Goal: Transaction & Acquisition: Purchase product/service

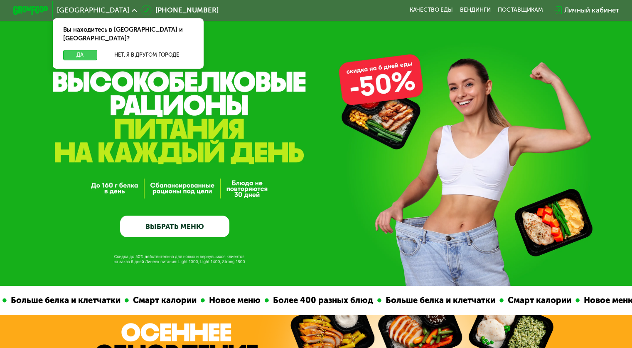
click at [79, 50] on button "Да" at bounding box center [80, 55] width 34 height 10
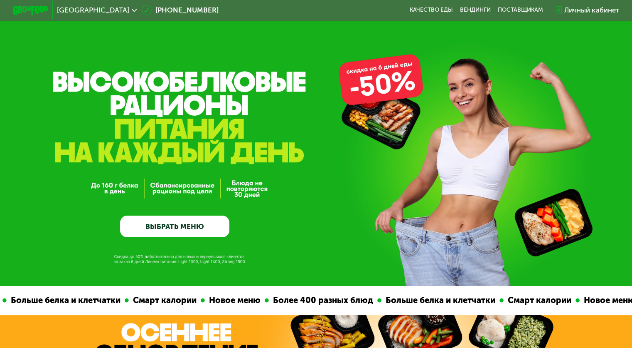
click at [215, 227] on link "ВЫБРАТЬ МЕНЮ" at bounding box center [174, 226] width 109 height 22
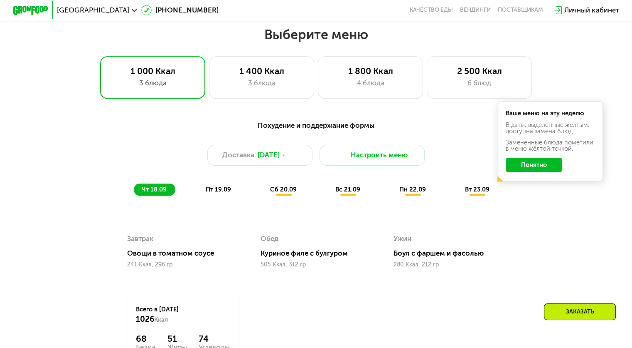
scroll to position [559, 0]
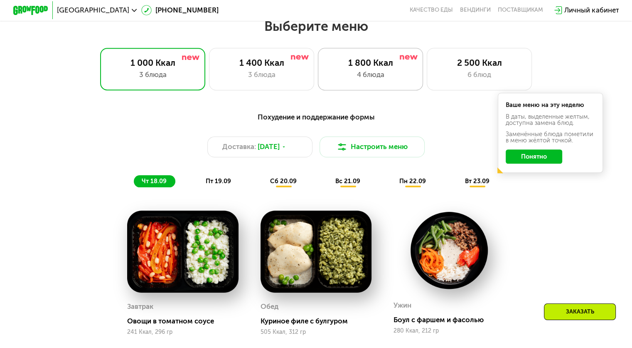
click at [374, 67] on div "1 800 Ккал" at bounding box center [370, 62] width 87 height 10
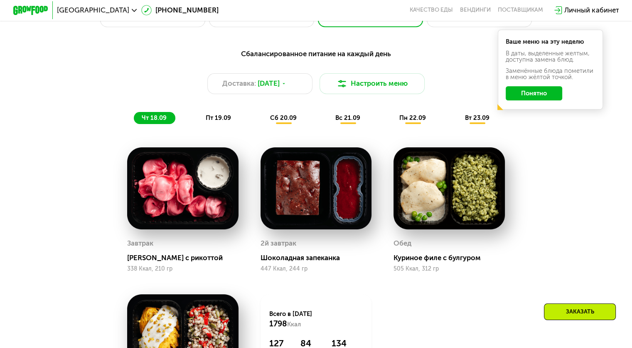
scroll to position [642, 0]
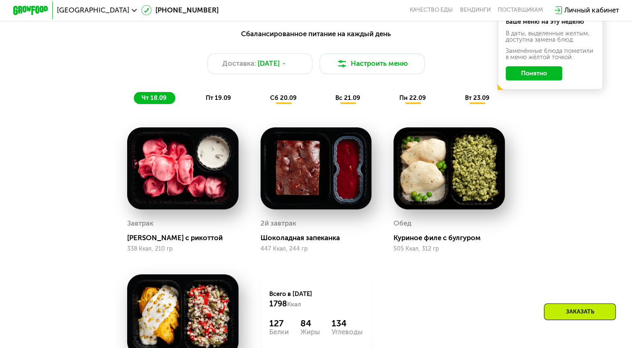
click at [172, 167] on img at bounding box center [182, 168] width 111 height 82
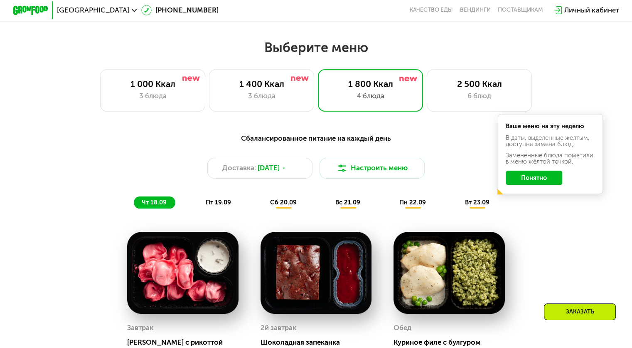
scroll to position [517, 0]
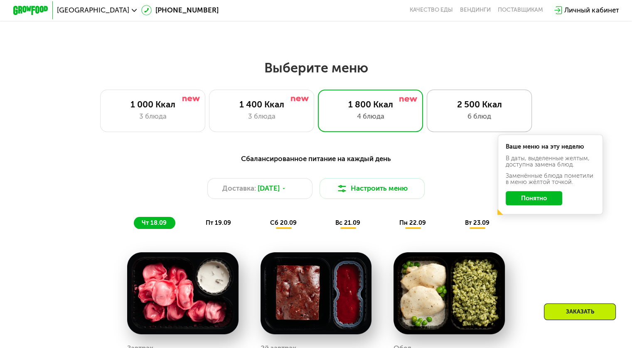
click at [474, 106] on div "2 500 Ккал" at bounding box center [479, 104] width 87 height 10
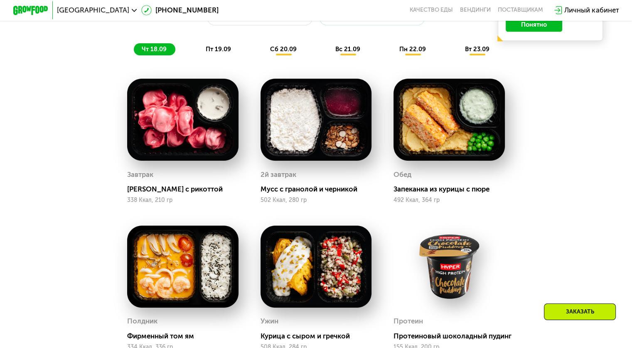
scroll to position [600, 0]
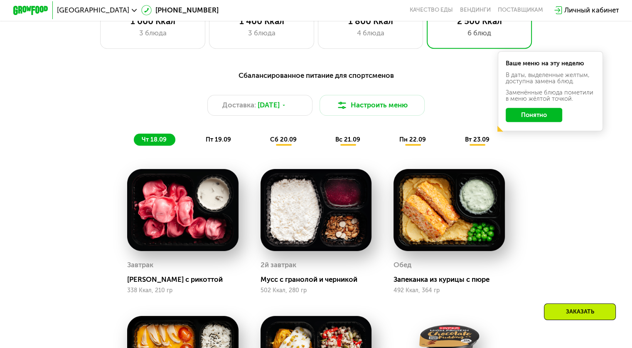
click at [217, 138] on div "пт 19.09" at bounding box center [219, 139] width 42 height 12
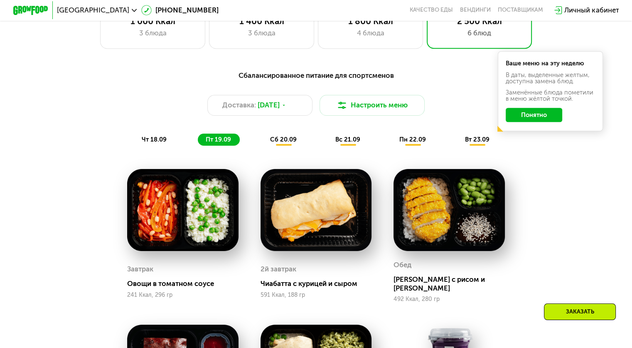
click at [284, 141] on span "сб 20.09" at bounding box center [283, 139] width 27 height 7
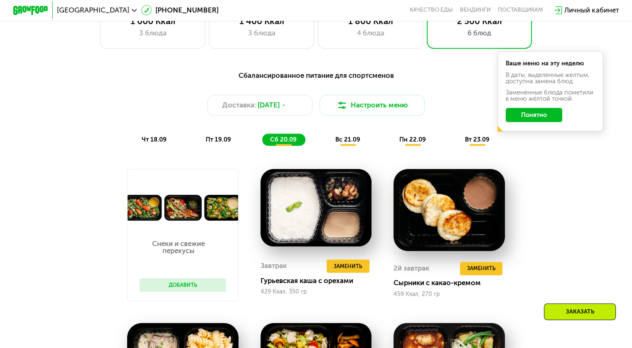
click at [350, 143] on span "вс 21.09" at bounding box center [348, 139] width 25 height 7
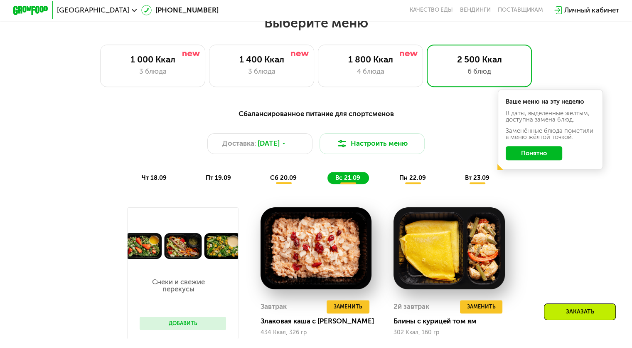
scroll to position [582, 0]
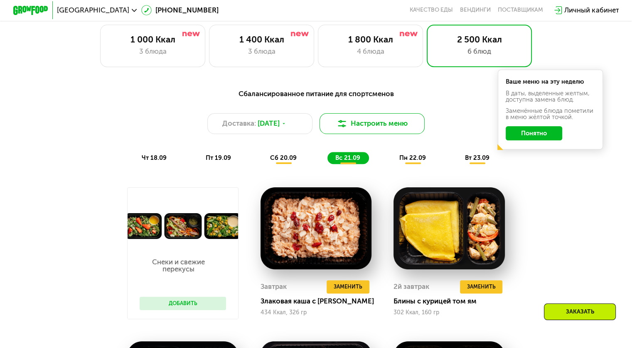
click at [386, 131] on button "Настроить меню" at bounding box center [373, 123] width 106 height 21
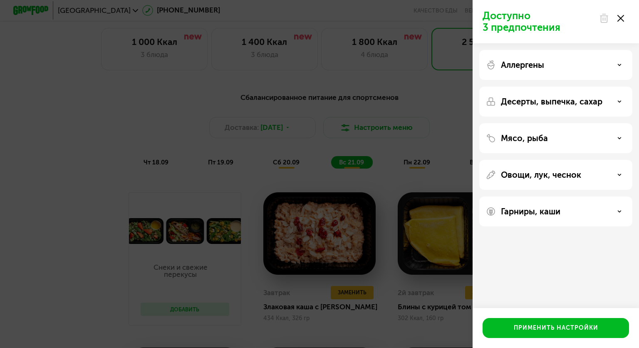
click at [618, 173] on icon at bounding box center [619, 175] width 4 height 4
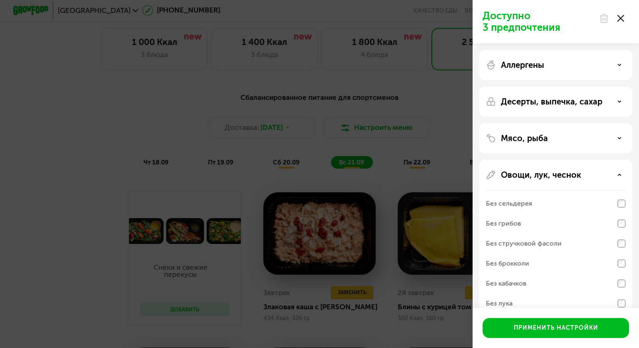
click at [618, 173] on icon at bounding box center [619, 175] width 4 height 4
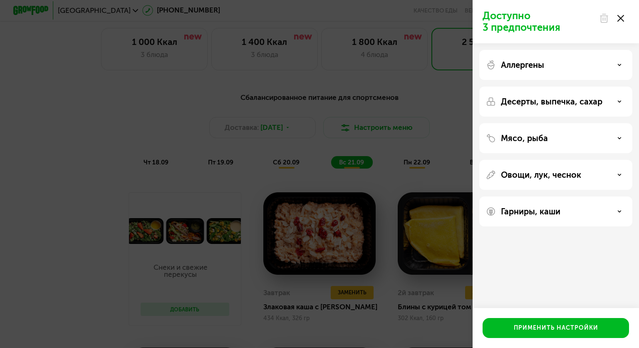
click at [623, 16] on use at bounding box center [620, 18] width 7 height 7
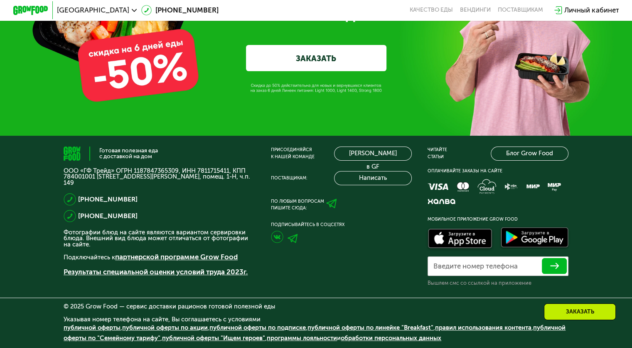
scroll to position [3008, 0]
